Goal: Information Seeking & Learning: Learn about a topic

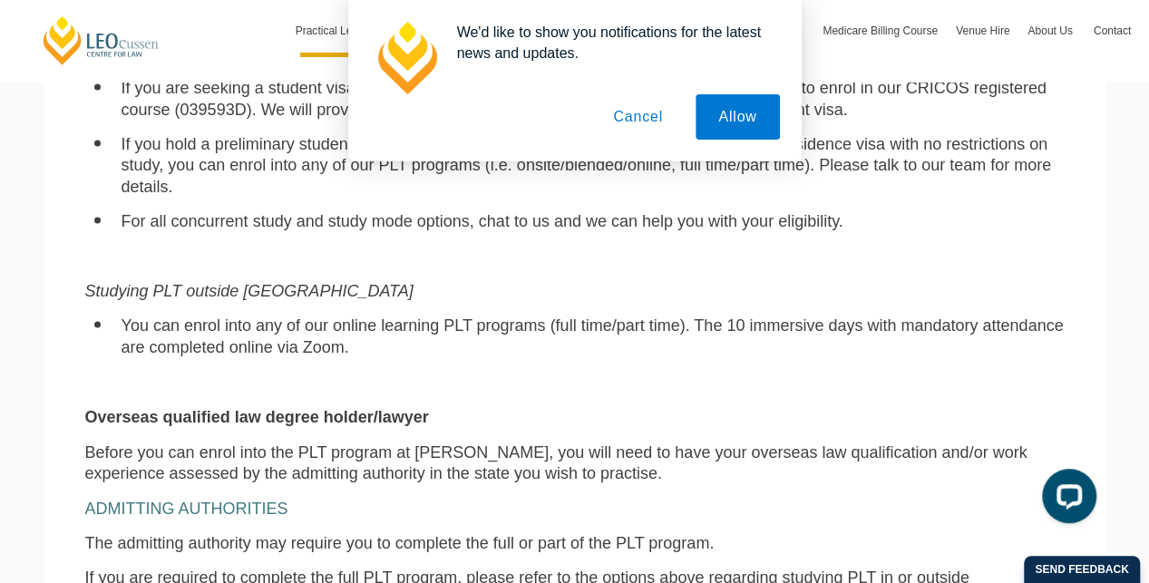
click at [642, 119] on button "Cancel" at bounding box center [638, 116] width 95 height 45
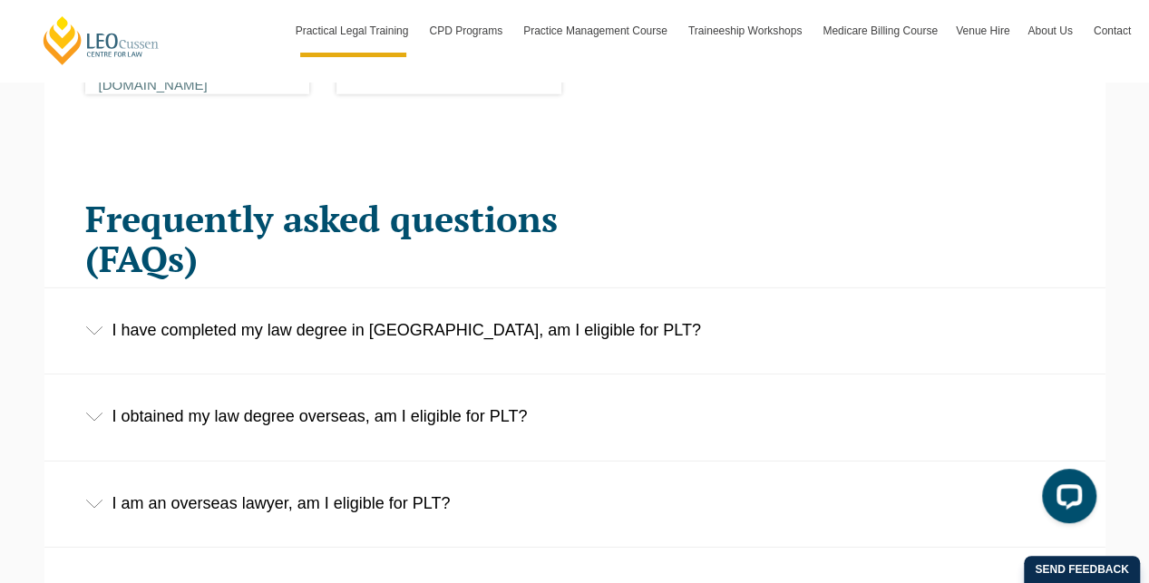
scroll to position [2721, 0]
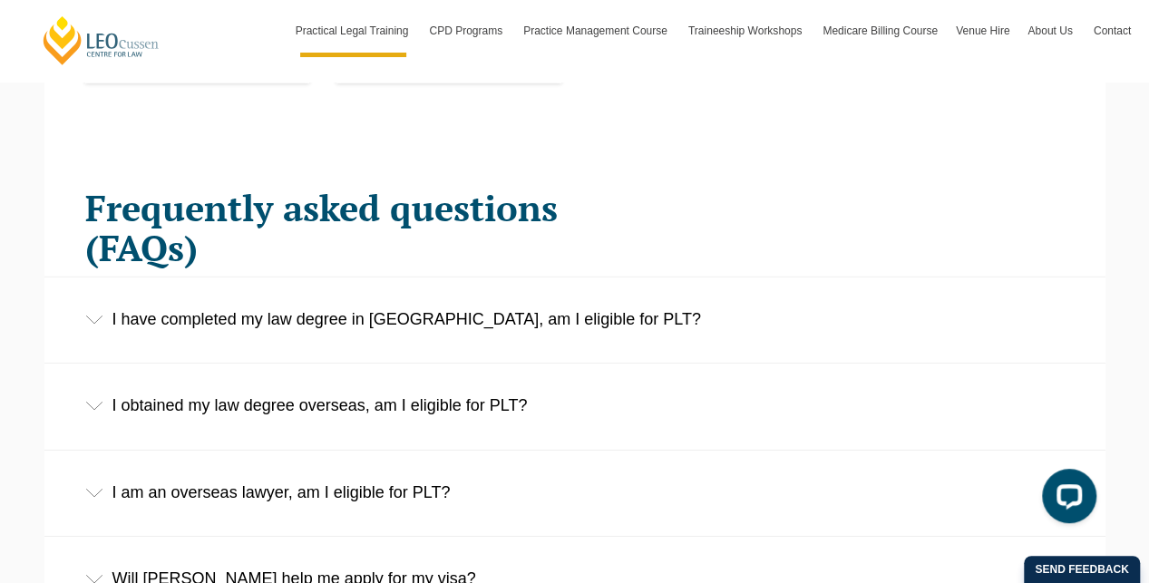
click at [524, 389] on div "I obtained my law degree overseas, am I eligible for PLT?" at bounding box center [574, 406] width 1061 height 84
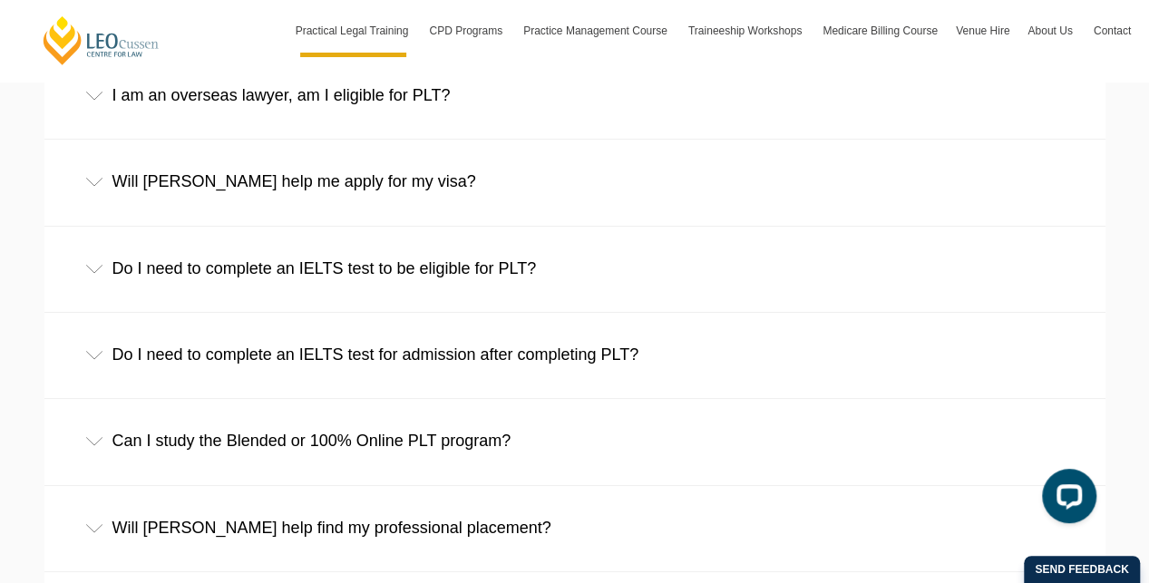
scroll to position [3356, 0]
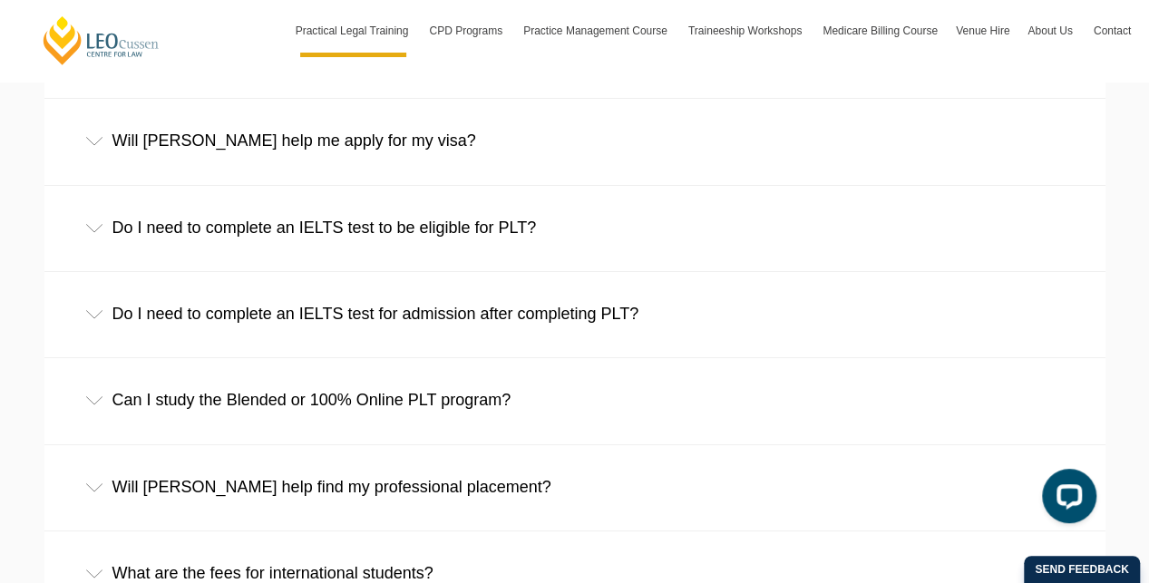
click at [493, 376] on div "Can I study the Blended or 100% Online PLT program?" at bounding box center [574, 400] width 1061 height 84
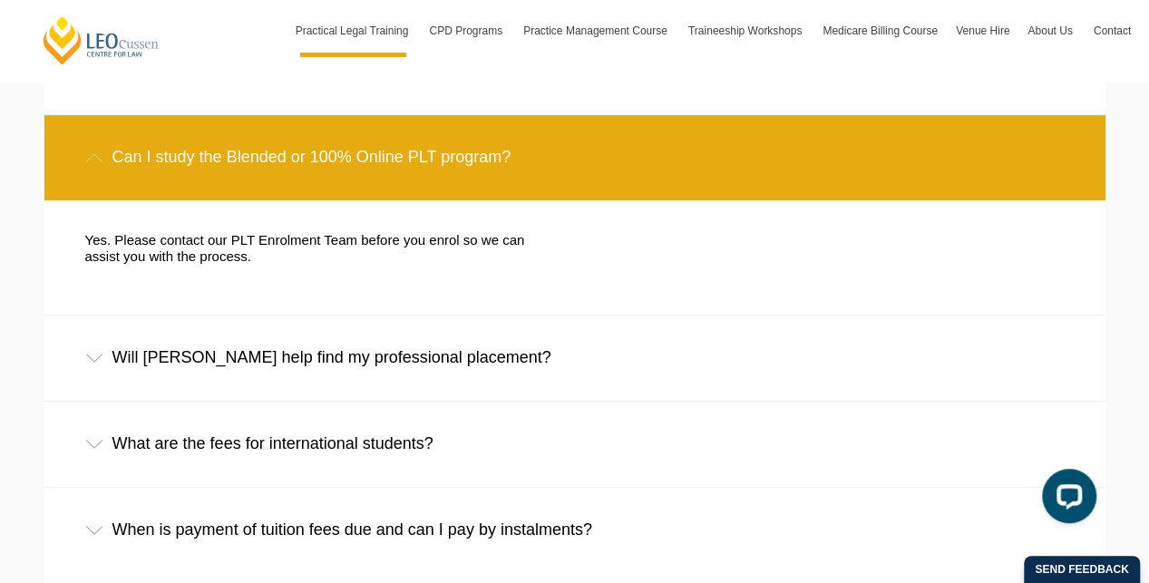
scroll to position [3628, 0]
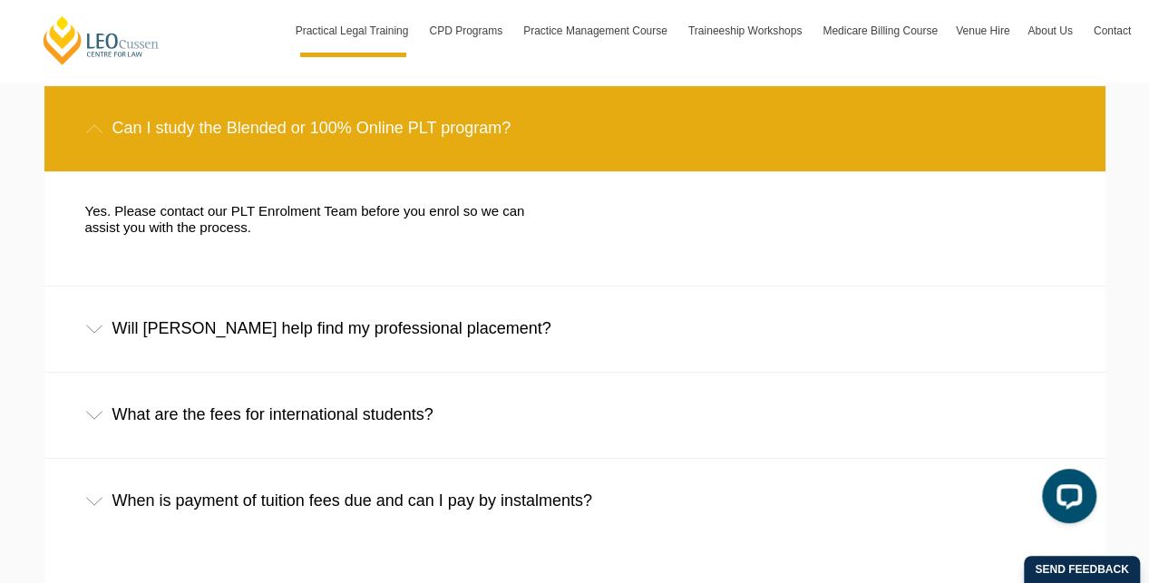
click at [483, 325] on div "Will Leo Cussen help find my professional placement?" at bounding box center [574, 329] width 1061 height 84
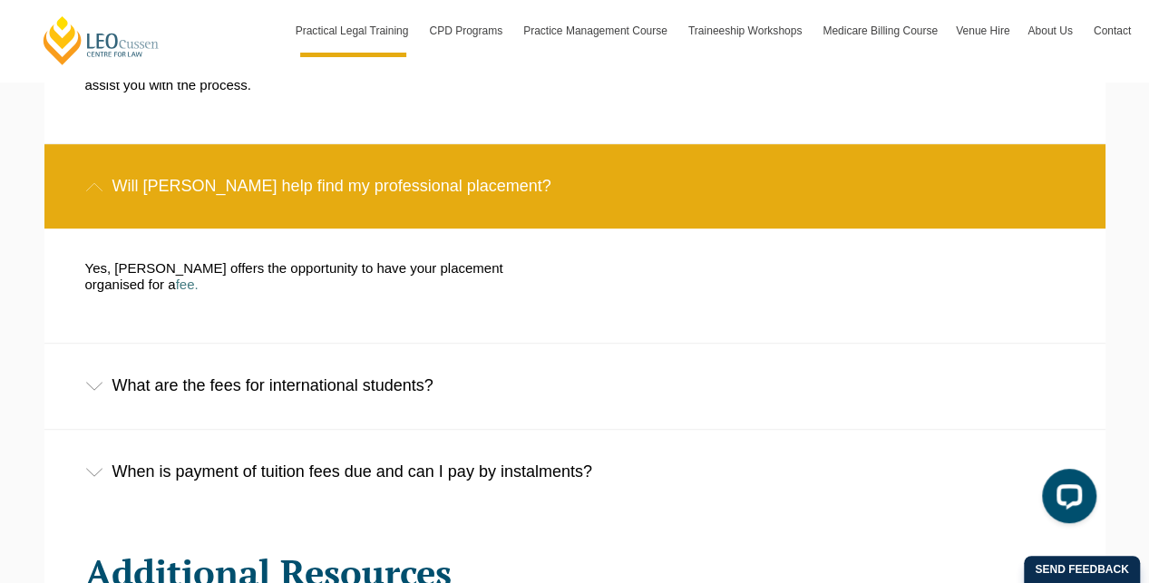
scroll to position [3810, 0]
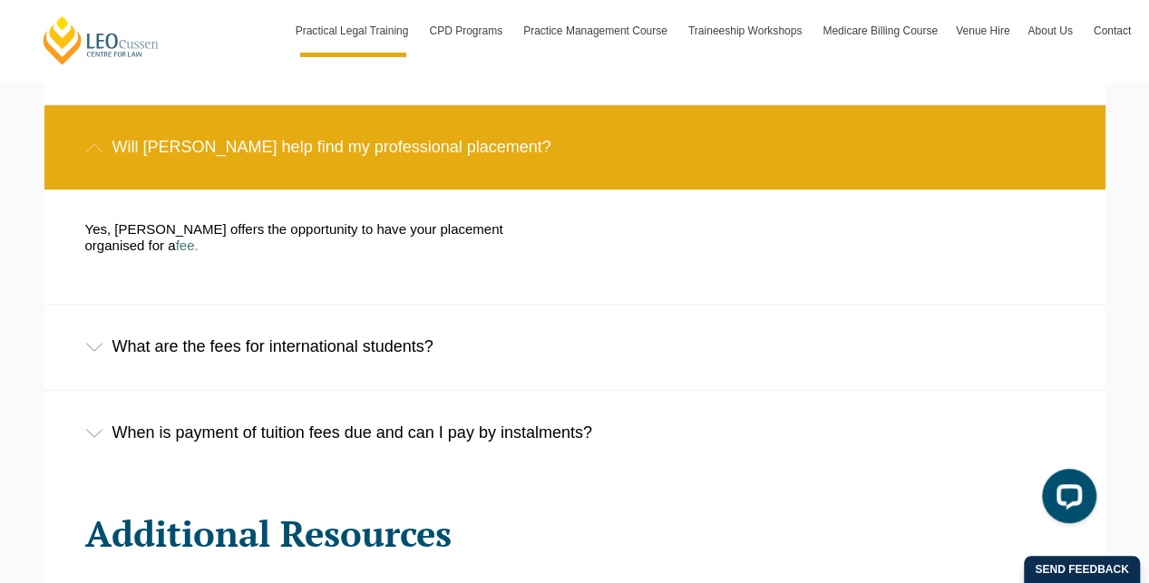
click at [423, 337] on div "What are the fees for international students?" at bounding box center [574, 347] width 1061 height 84
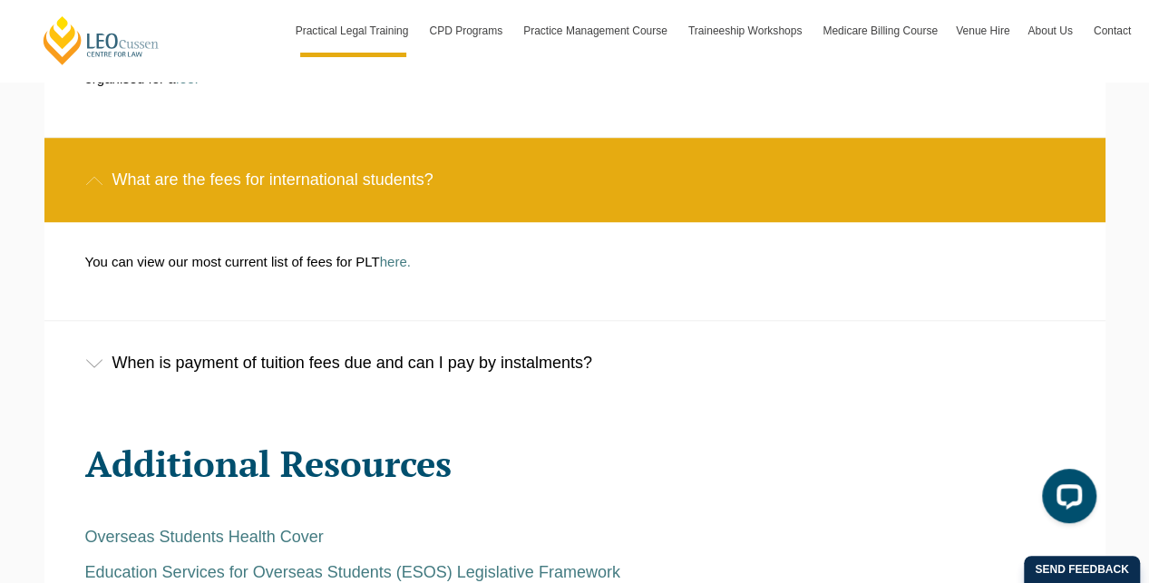
scroll to position [4082, 0]
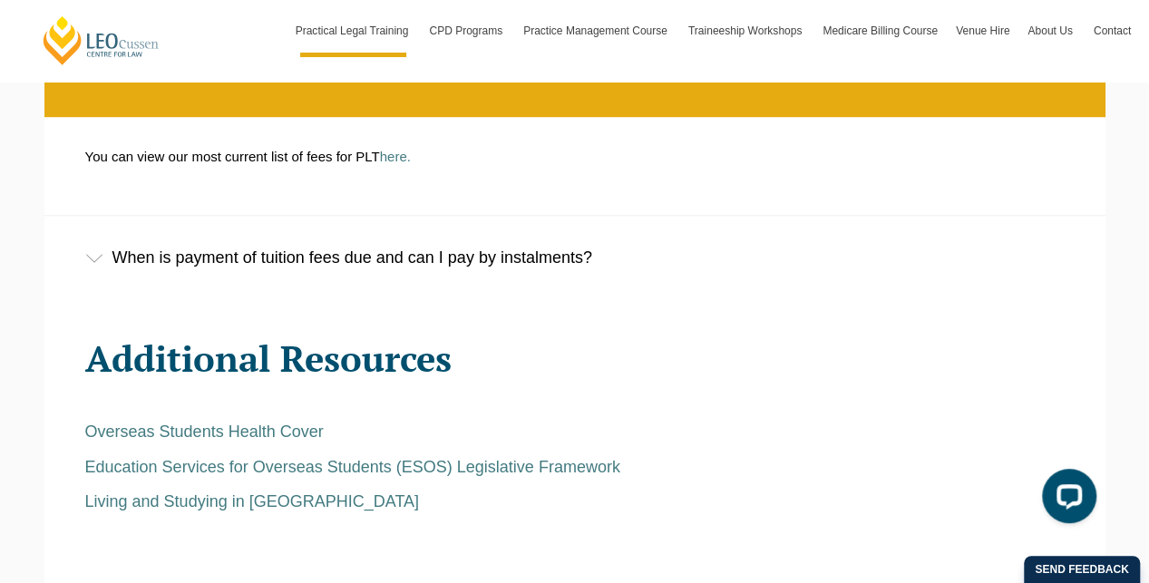
click at [545, 262] on div "When is payment of tuition fees due and can I pay by instalments?" at bounding box center [574, 258] width 1061 height 84
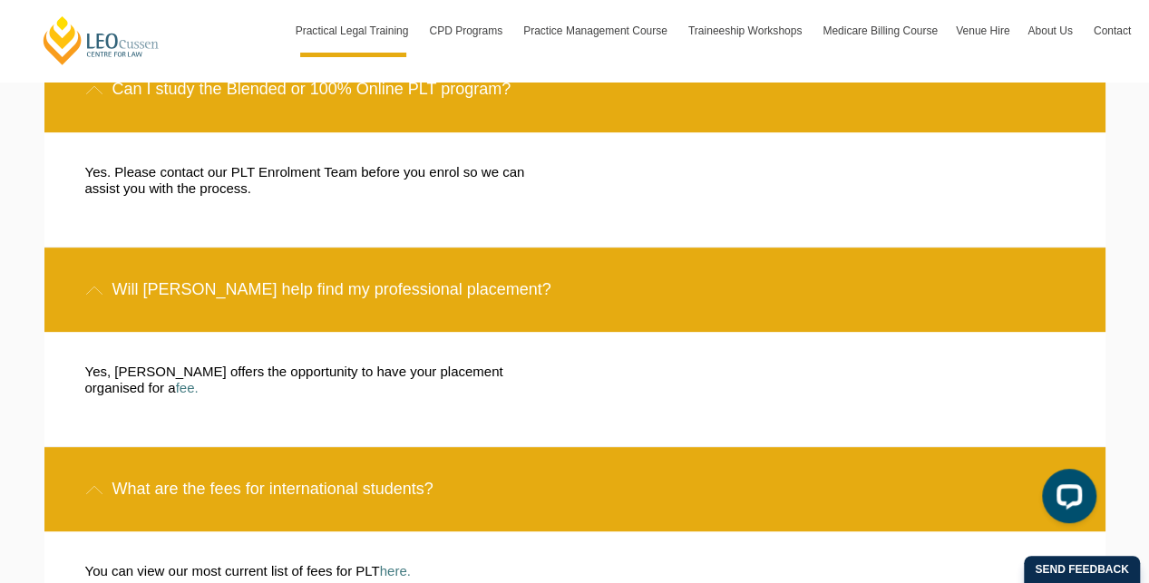
scroll to position [3538, 0]
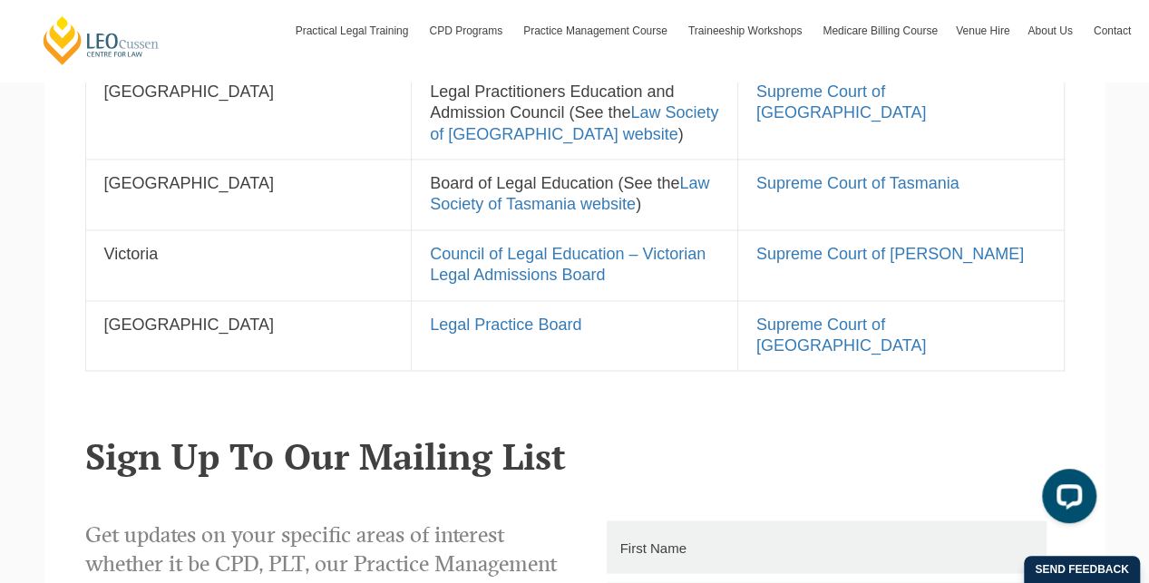
scroll to position [1451, 0]
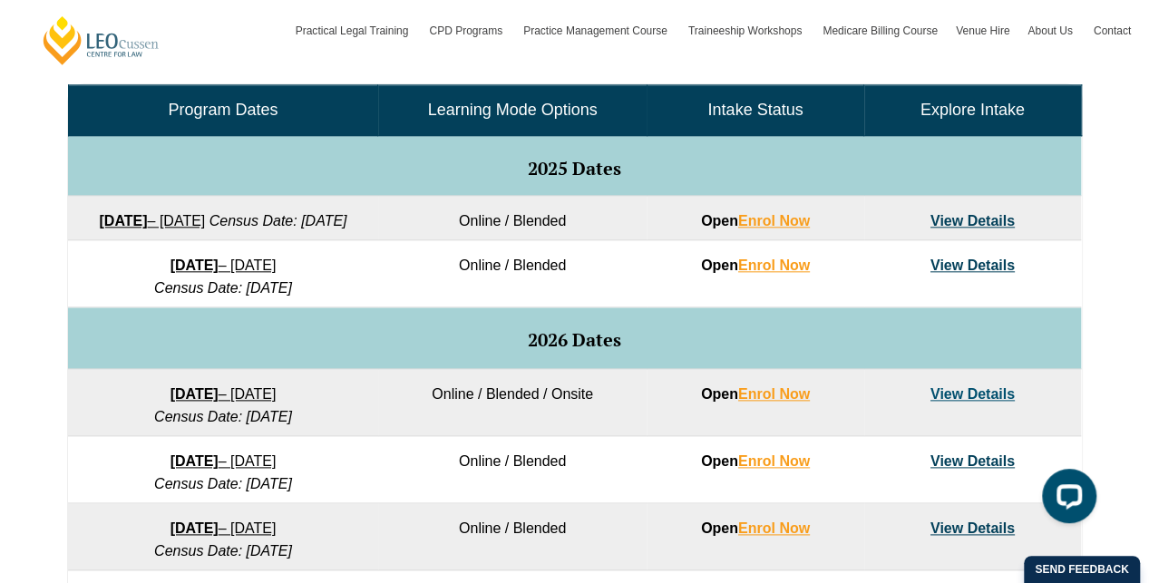
scroll to position [907, 0]
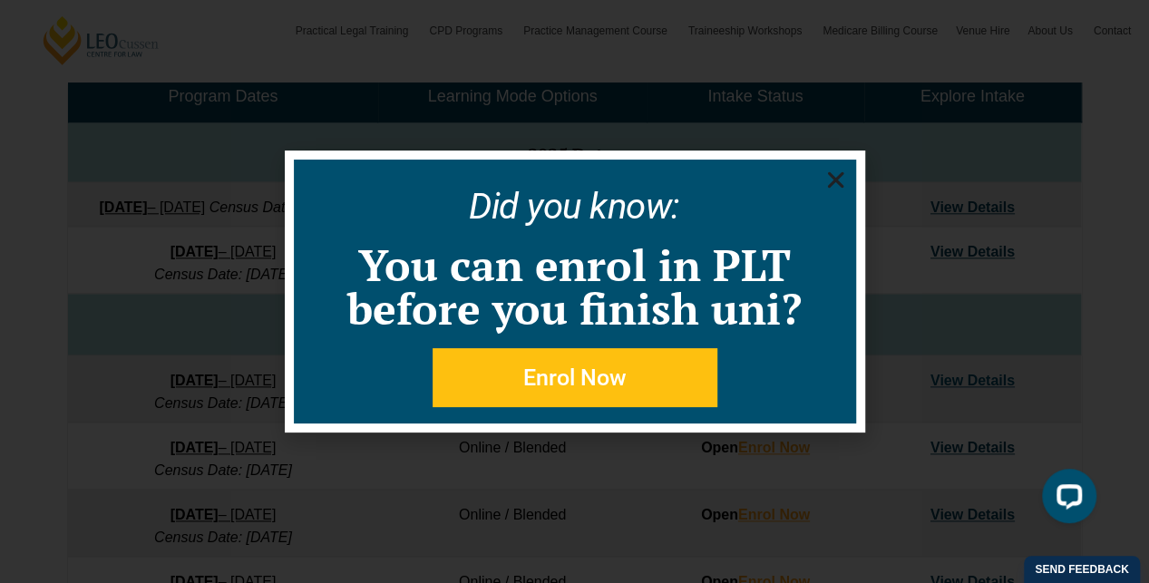
drag, startPoint x: 970, startPoint y: 398, endPoint x: 838, endPoint y: 181, distance: 254.3
click at [838, 181] on icon "Close" at bounding box center [836, 180] width 23 height 23
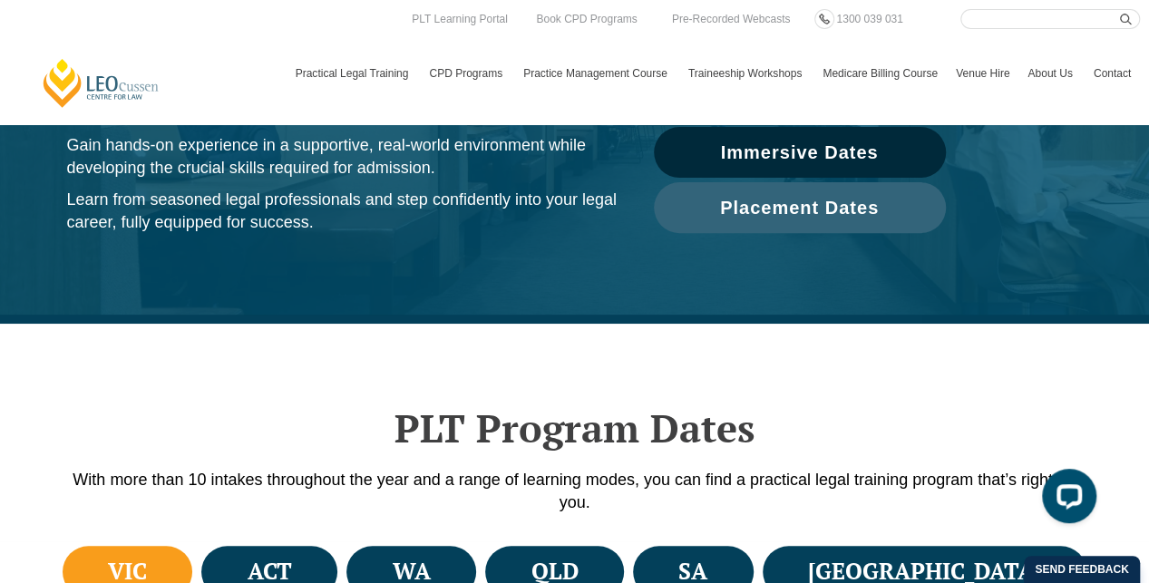
scroll to position [0, 0]
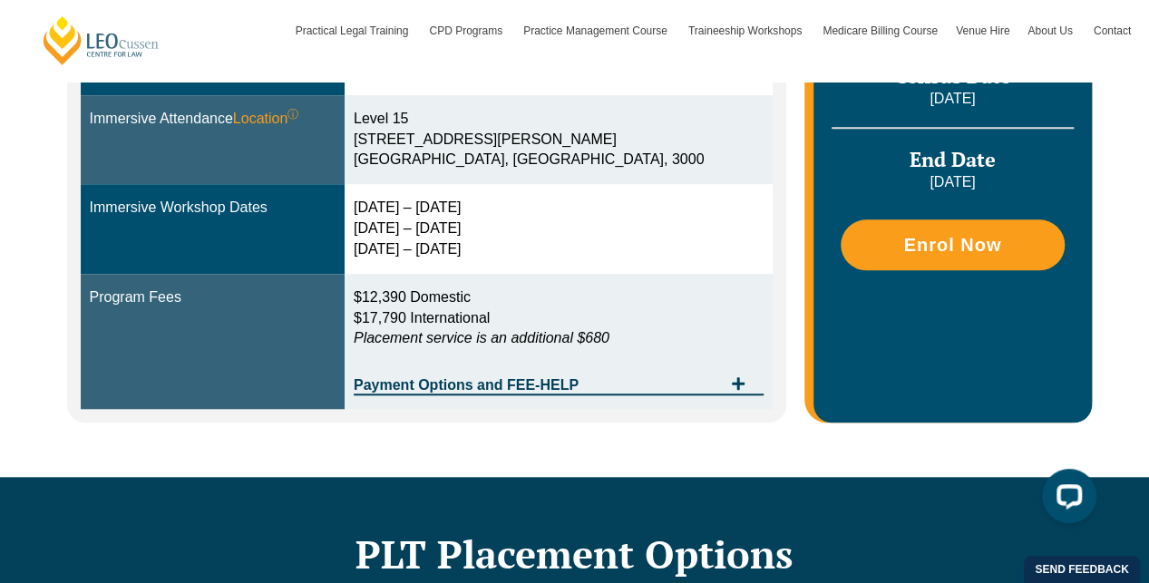
scroll to position [726, 0]
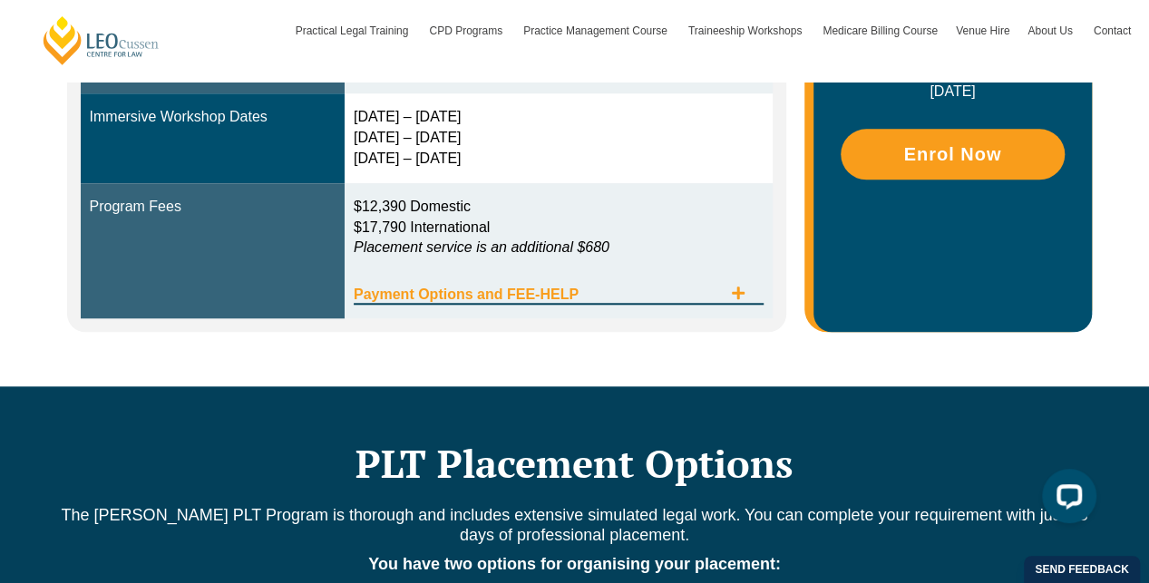
click at [738, 283] on div "Payment Options and FEE-HELP" at bounding box center [559, 286] width 410 height 37
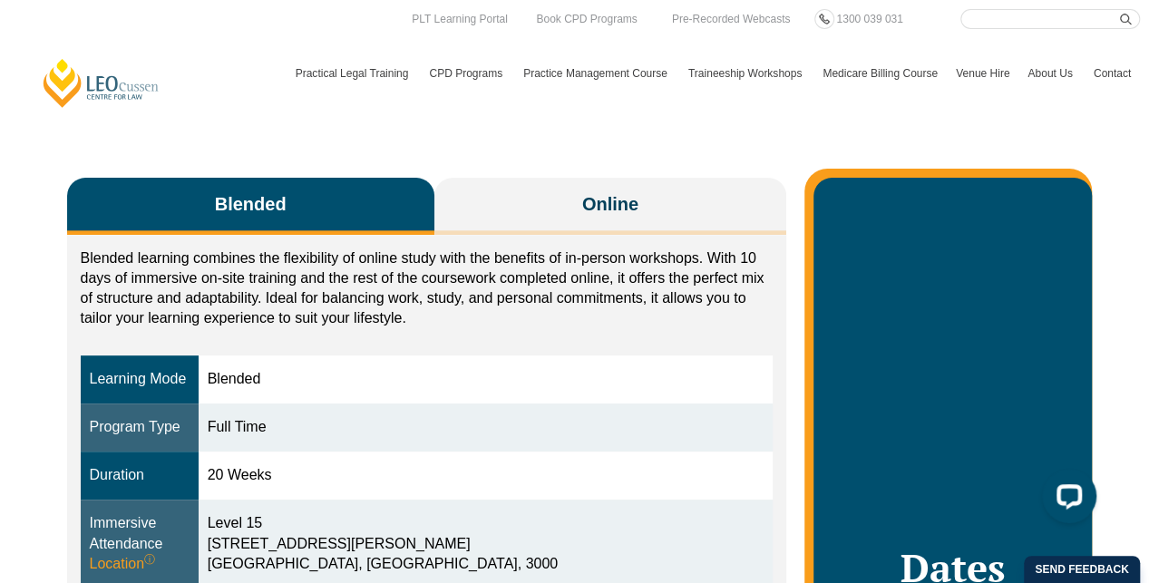
scroll to position [0, 0]
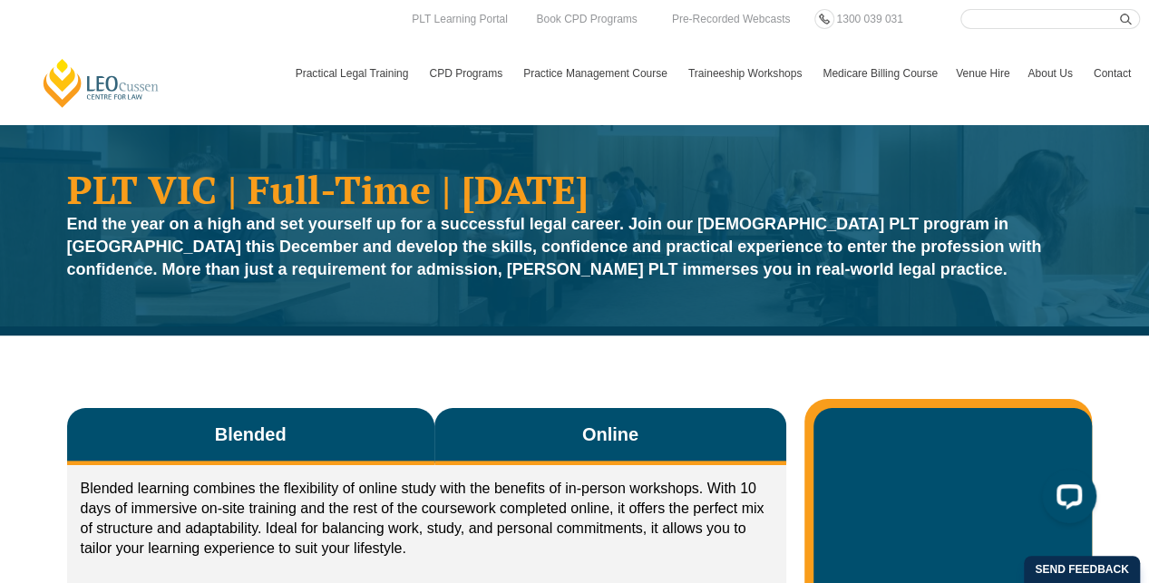
click at [633, 420] on button "Online" at bounding box center [610, 436] width 353 height 57
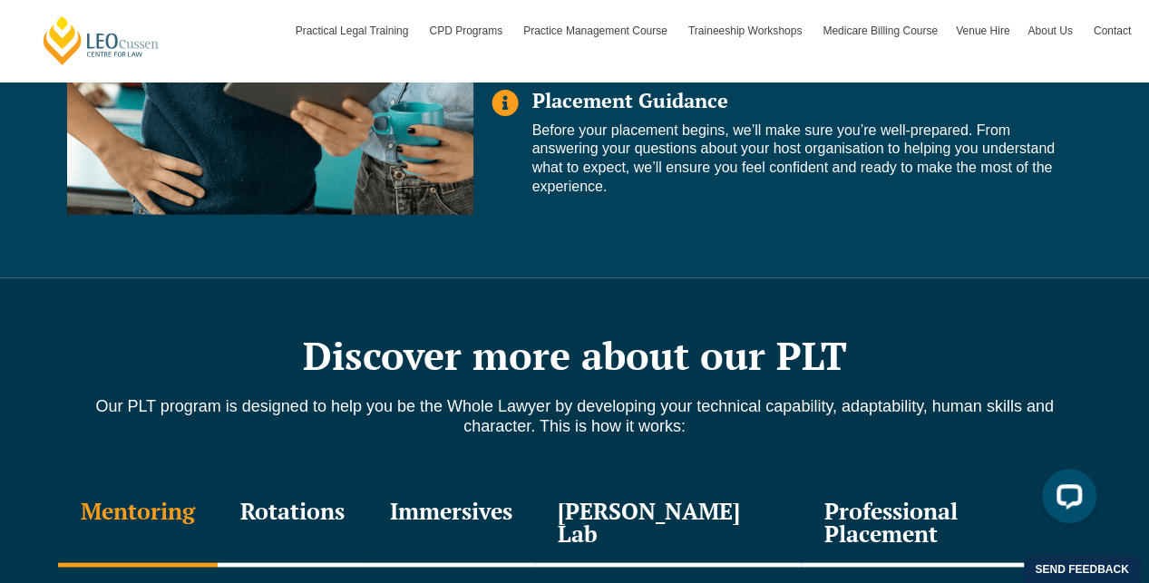
scroll to position [1905, 0]
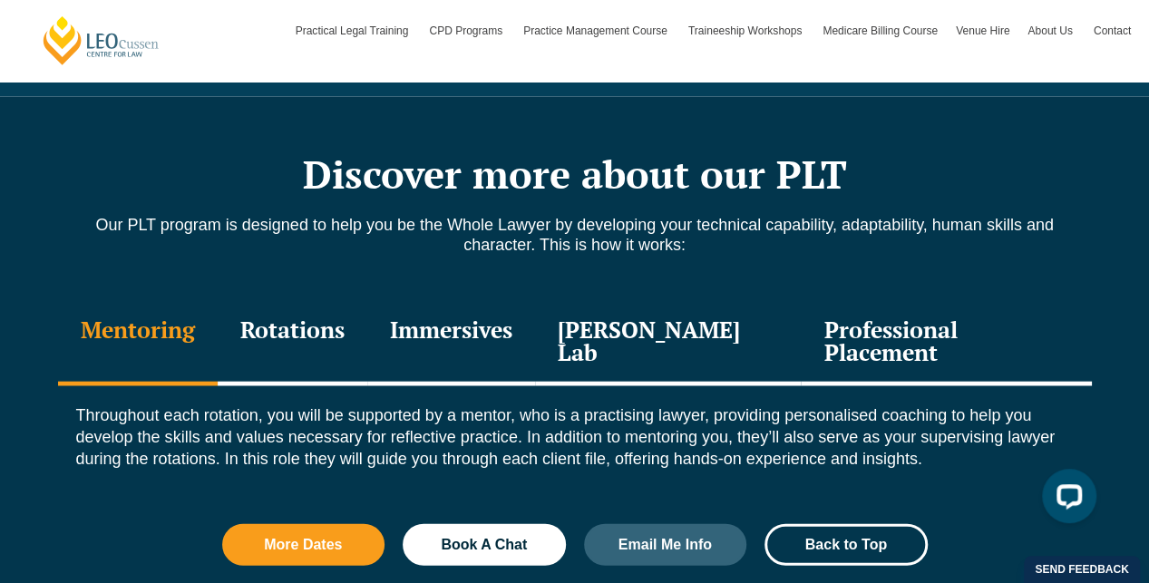
click at [321, 324] on div "Rotations" at bounding box center [293, 343] width 150 height 86
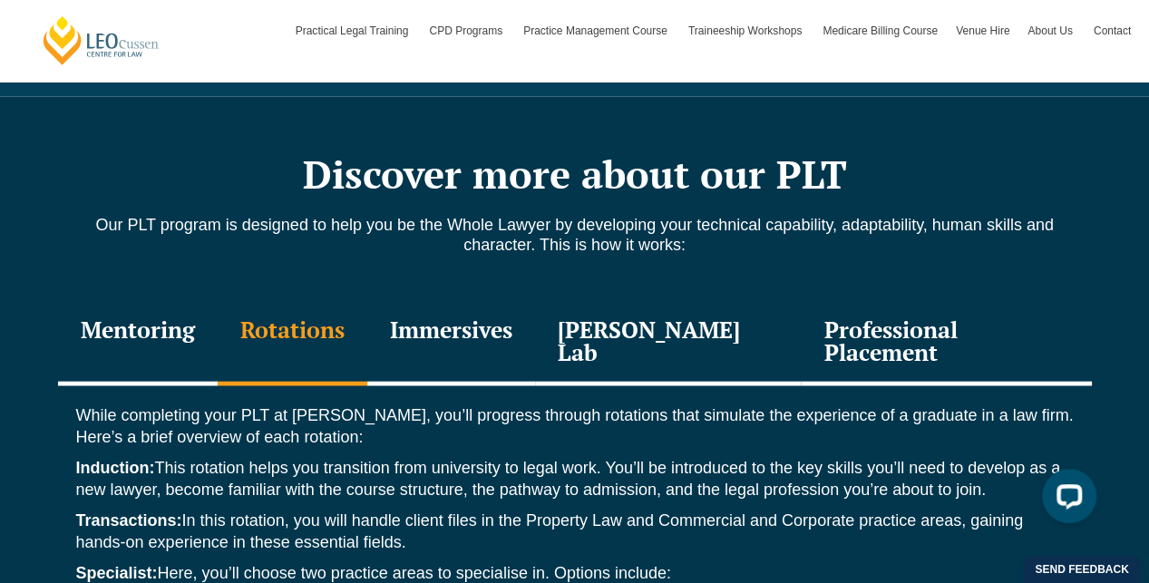
click at [432, 323] on div "Immersives" at bounding box center [451, 343] width 168 height 86
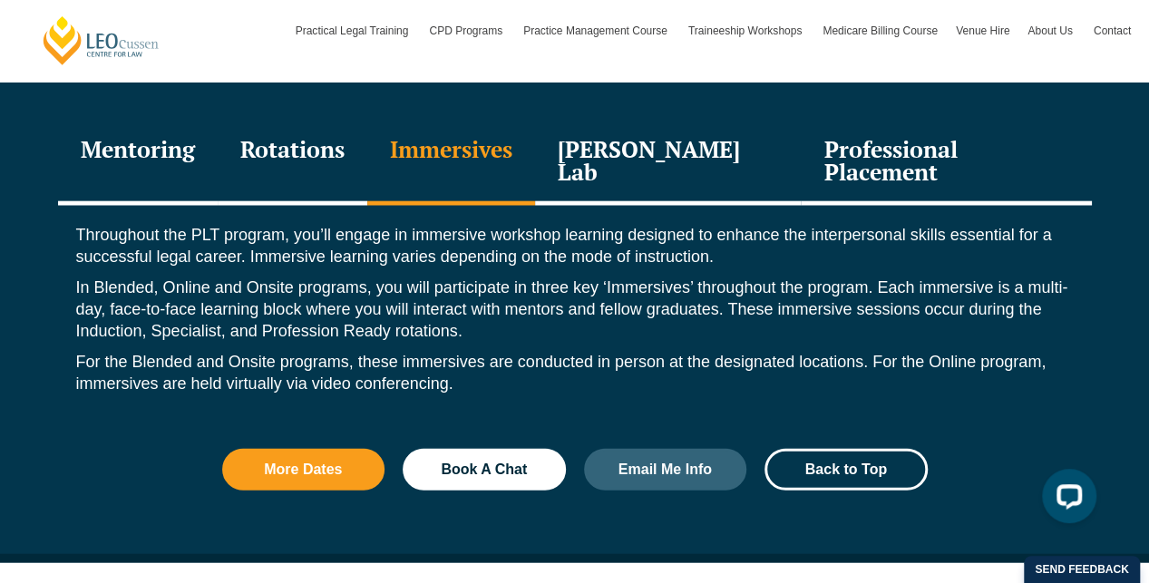
scroll to position [2086, 0]
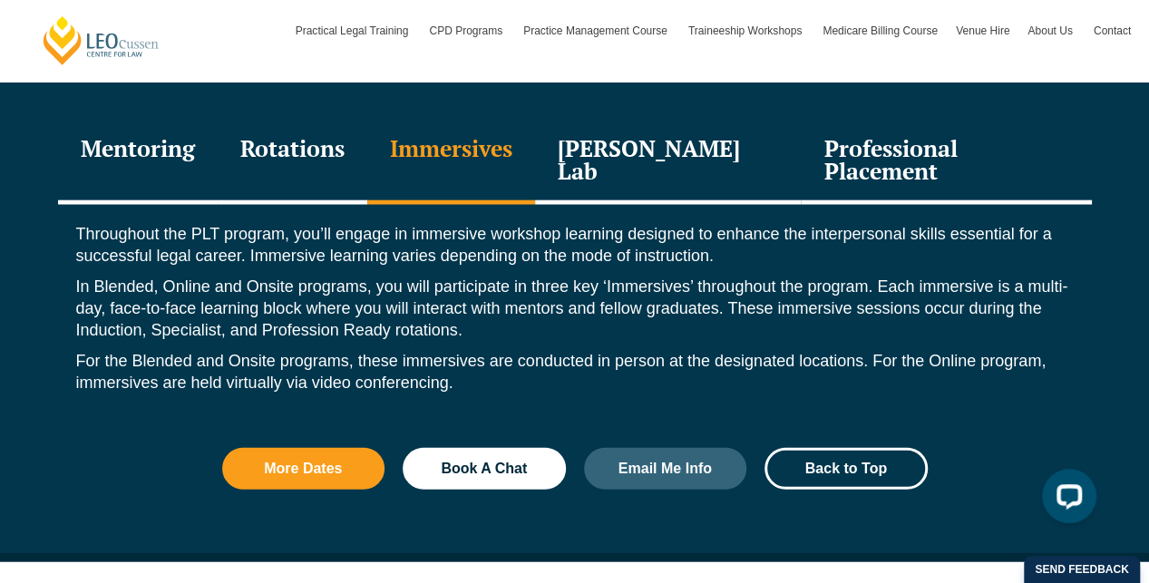
click at [640, 141] on div "[PERSON_NAME] Lab" at bounding box center [668, 162] width 267 height 86
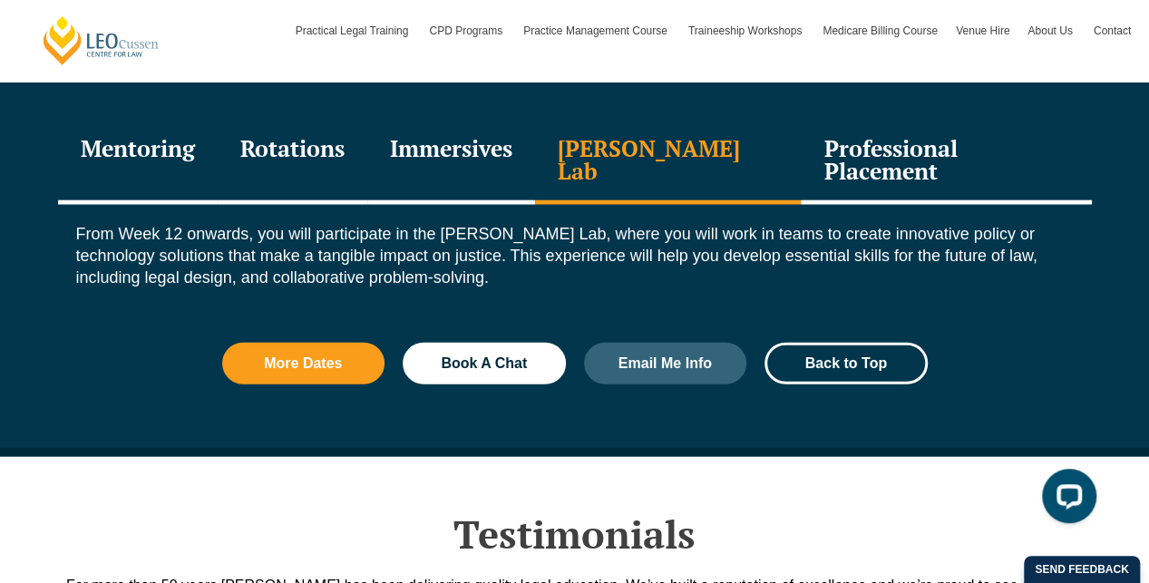
click at [873, 144] on div "Professional Placement" at bounding box center [946, 162] width 290 height 86
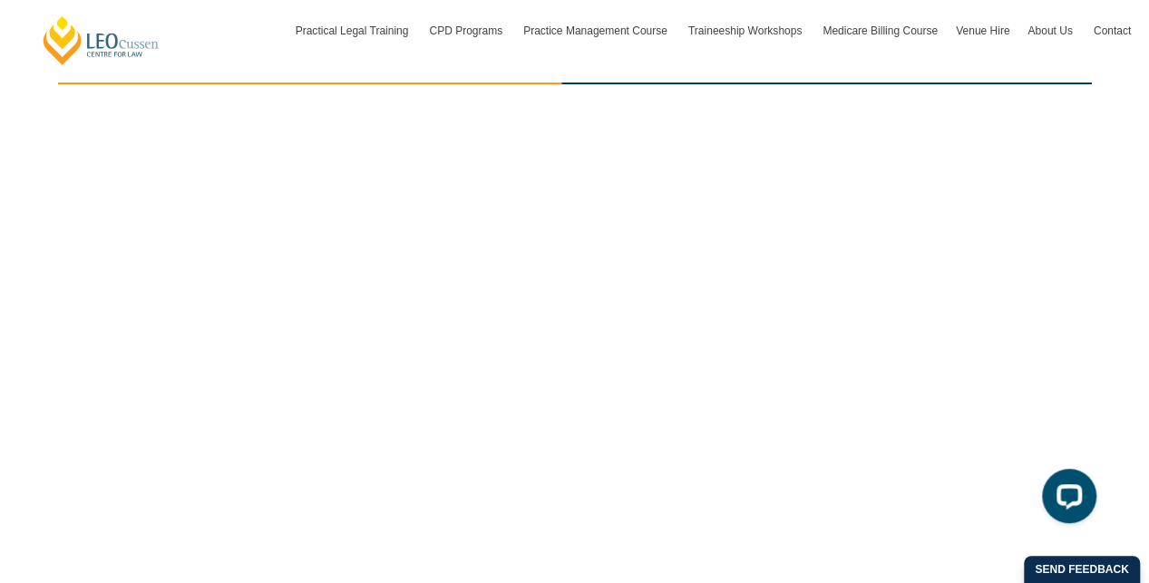
scroll to position [3991, 0]
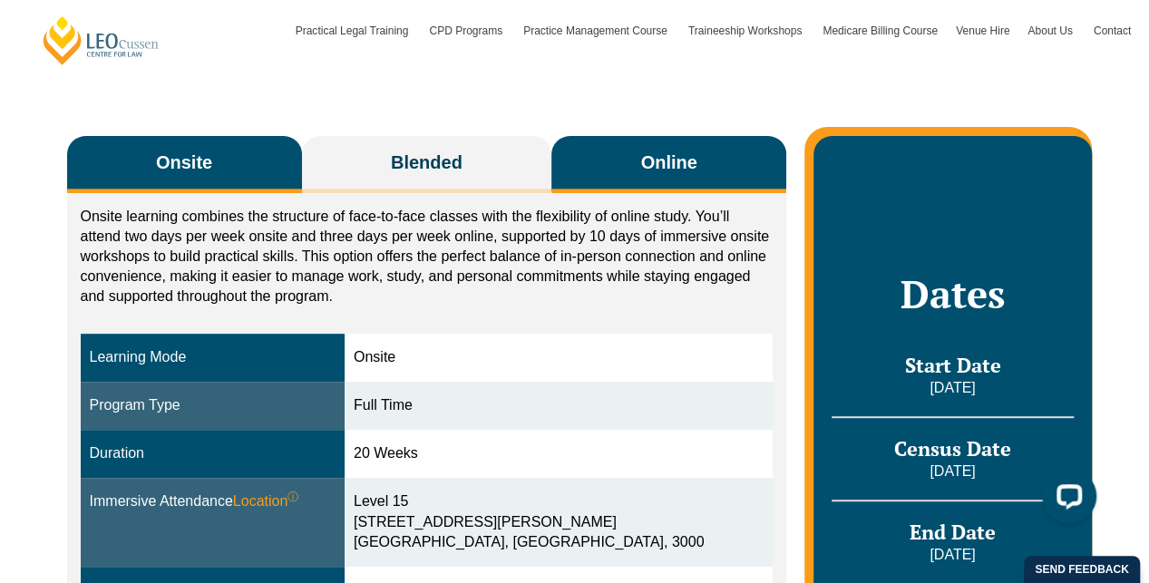
click at [620, 147] on button "Online" at bounding box center [669, 164] width 235 height 57
